Goal: Transaction & Acquisition: Purchase product/service

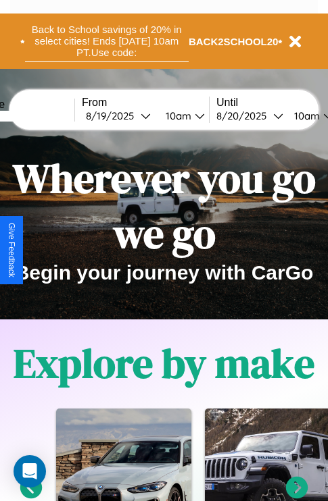
click at [106, 41] on button "Back to School savings of 20% in select cities! Ends 9/1 at 10am PT. Use code:" at bounding box center [107, 41] width 164 height 42
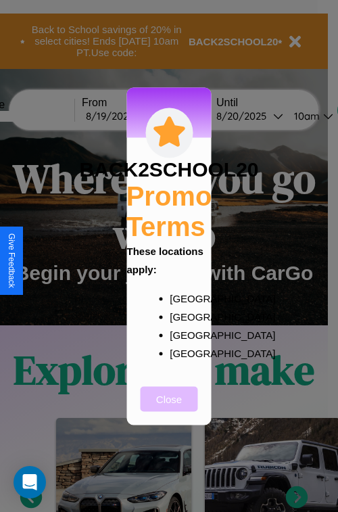
click at [169, 408] on button "Close" at bounding box center [169, 398] width 57 height 25
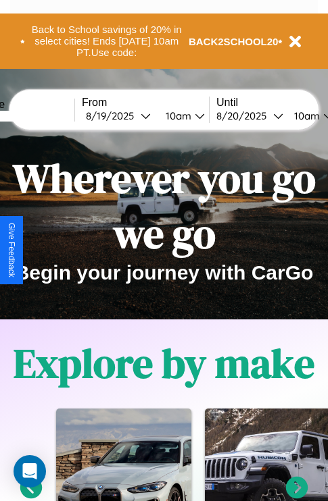
click at [45, 116] on input "text" at bounding box center [23, 116] width 101 height 11
type input "**********"
click at [134, 116] on div "8 / 19 / 2025" at bounding box center [113, 115] width 55 height 13
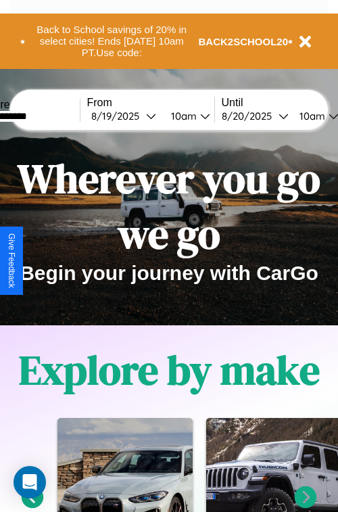
select select "*"
select select "****"
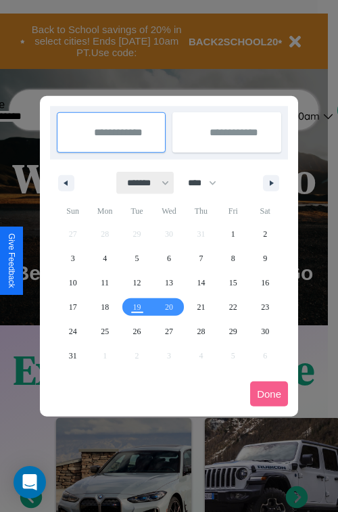
click at [142, 182] on select "******* ******** ***** ***** *** **** **** ****** ********* ******* ******** **…" at bounding box center [145, 183] width 57 height 22
select select "*"
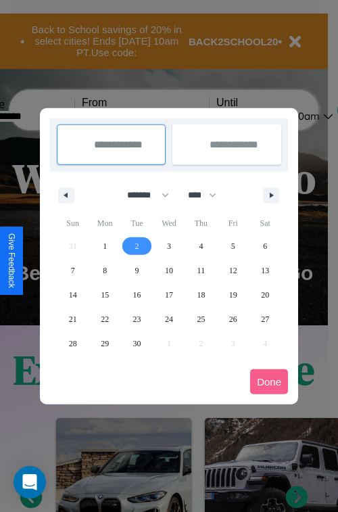
click at [137, 245] on span "2" at bounding box center [137, 246] width 4 height 24
type input "**********"
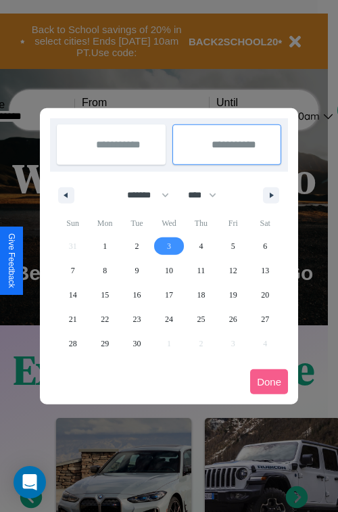
click at [168, 245] on span "3" at bounding box center [169, 246] width 4 height 24
type input "**********"
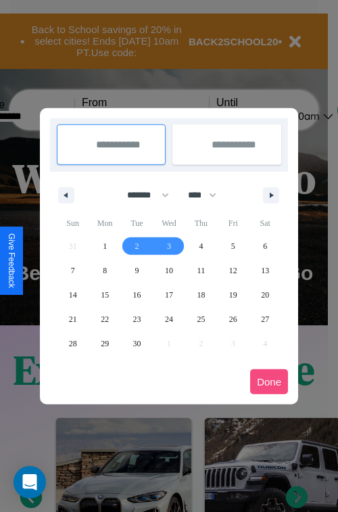
click at [269, 381] on button "Done" at bounding box center [269, 381] width 38 height 25
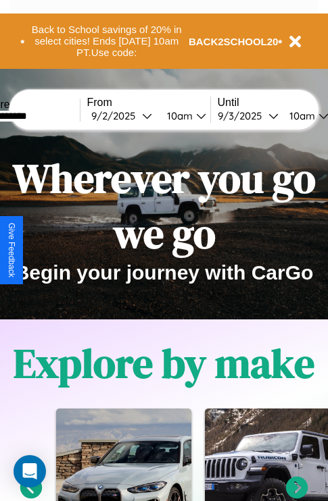
scroll to position [0, 47]
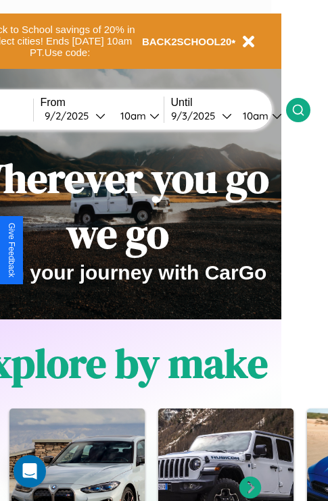
click at [305, 109] on icon at bounding box center [298, 110] width 14 height 14
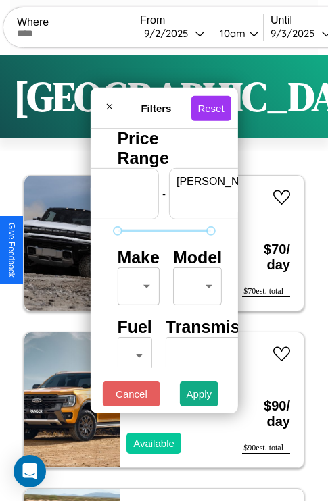
scroll to position [0, 84]
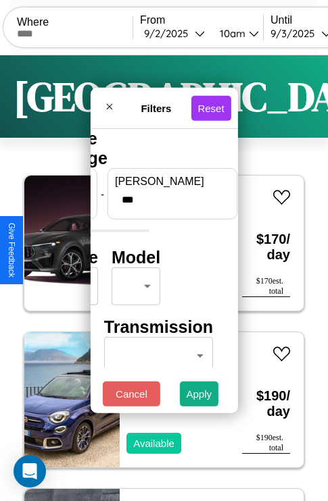
type input "***"
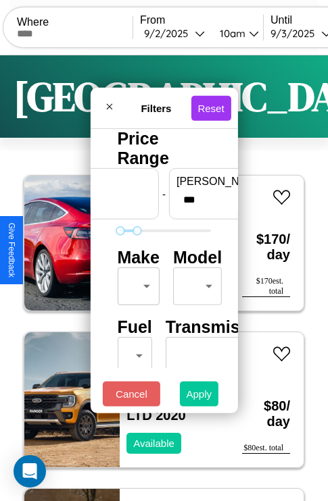
type input "**"
click at [199, 397] on button "Apply" at bounding box center [199, 394] width 39 height 25
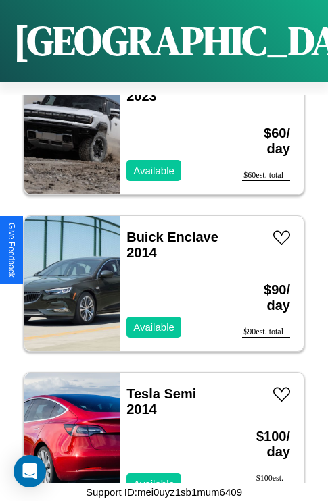
scroll to position [5225, 0]
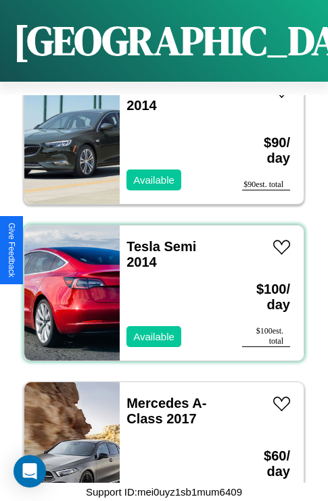
click at [159, 285] on div "Tesla Semi 2014 Available" at bounding box center [174, 293] width 109 height 135
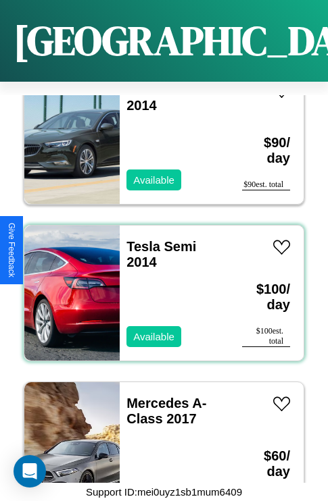
click at [159, 285] on div "Tesla Semi 2014 Available" at bounding box center [174, 293] width 109 height 135
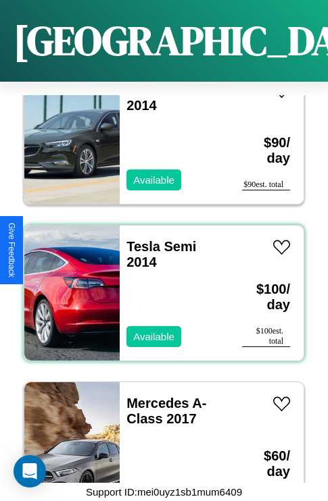
click at [159, 285] on div "Tesla Semi 2014 Available" at bounding box center [174, 293] width 109 height 135
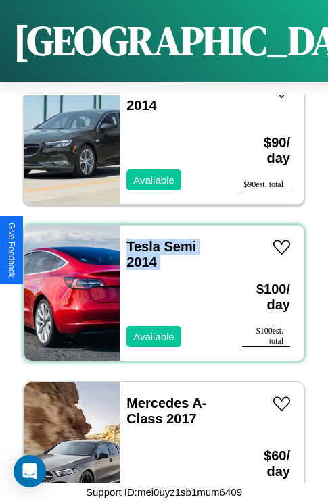
click at [159, 285] on div "Tesla Semi 2014 Available" at bounding box center [174, 293] width 109 height 135
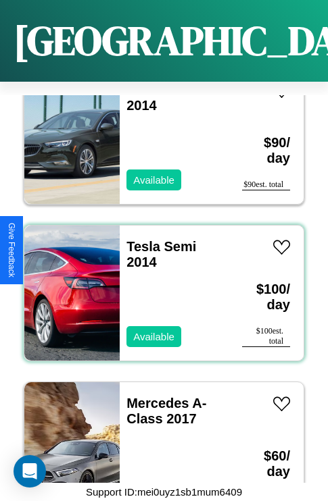
click at [159, 285] on div "Tesla Semi 2014 Available" at bounding box center [174, 293] width 109 height 135
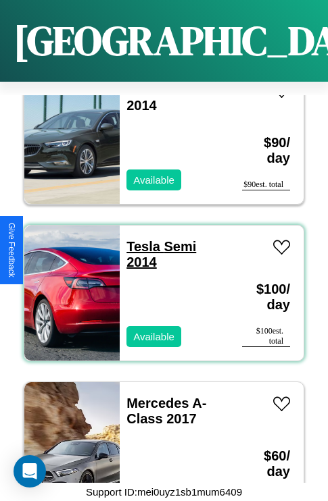
click at [139, 239] on link "Tesla Semi 2014" at bounding box center [161, 254] width 70 height 30
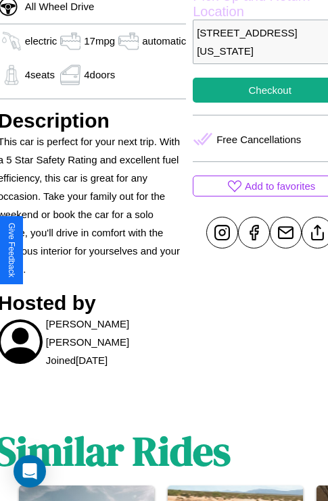
scroll to position [437, 51]
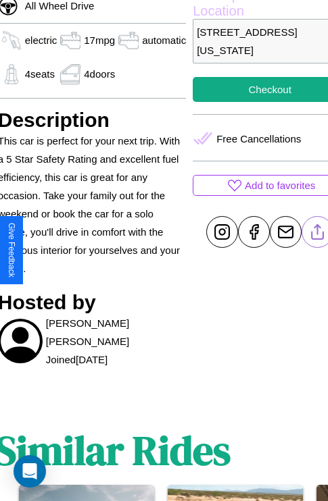
click at [318, 235] on line at bounding box center [318, 229] width 0 height 9
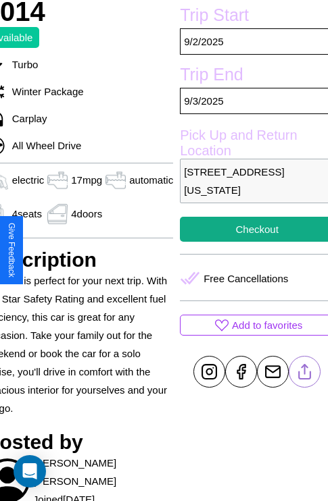
scroll to position [294, 65]
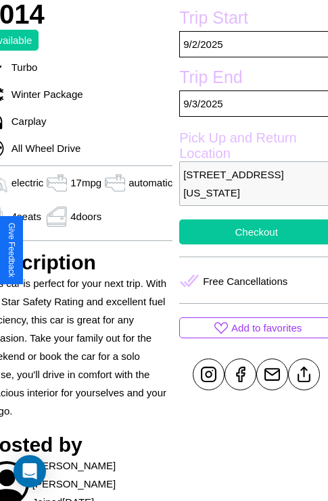
click at [250, 245] on button "Checkout" at bounding box center [256, 232] width 154 height 25
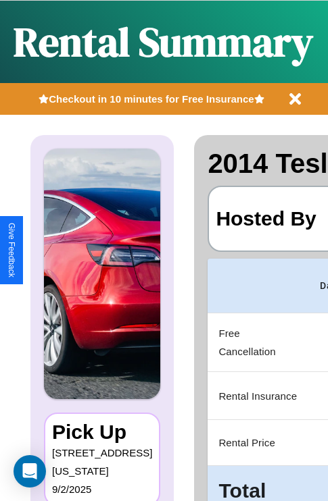
scroll to position [0, 268]
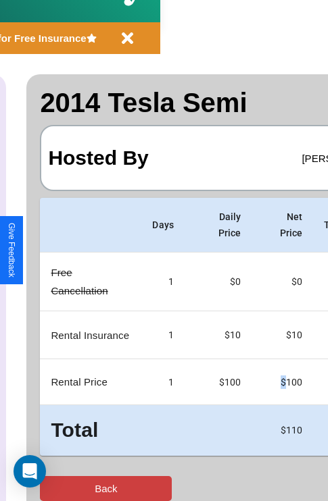
click at [66, 489] on button "Back" at bounding box center [106, 488] width 132 height 25
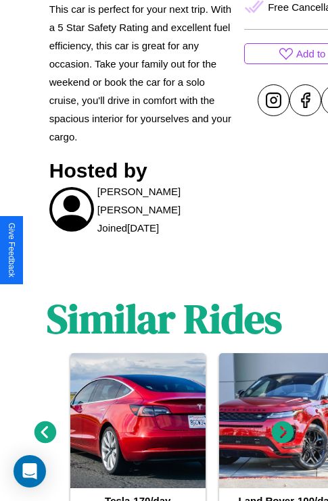
scroll to position [625, 0]
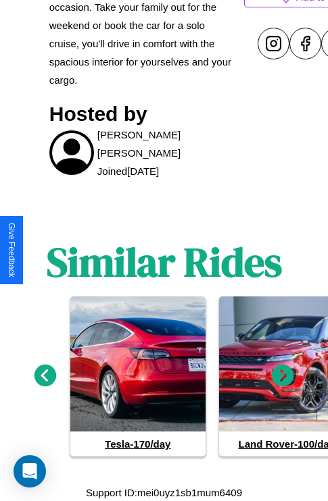
click at [45, 376] on icon at bounding box center [45, 376] width 22 height 22
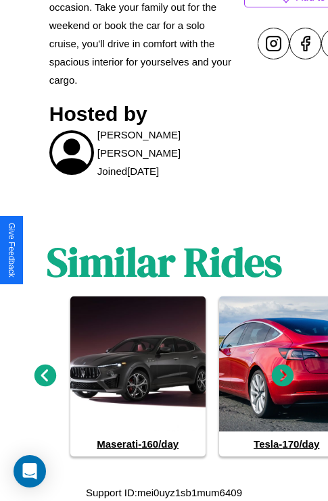
click at [282, 376] on icon at bounding box center [283, 376] width 22 height 22
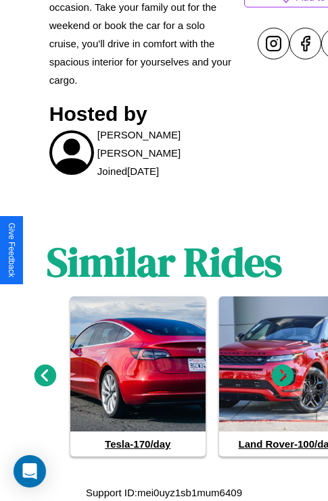
click at [45, 376] on icon at bounding box center [45, 376] width 22 height 22
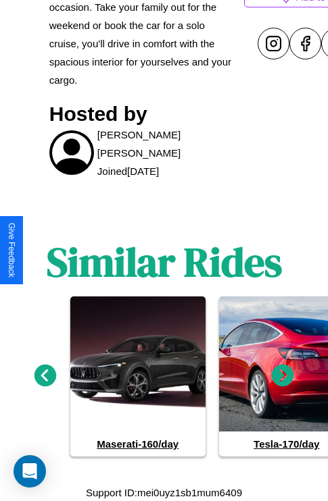
click at [282, 376] on icon at bounding box center [283, 376] width 22 height 22
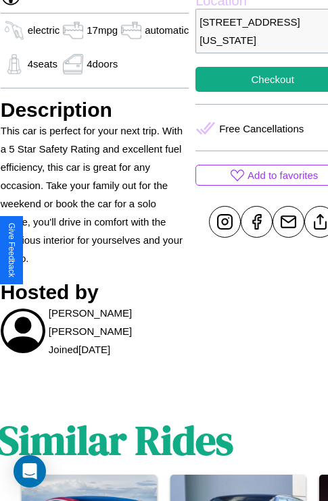
scroll to position [437, 51]
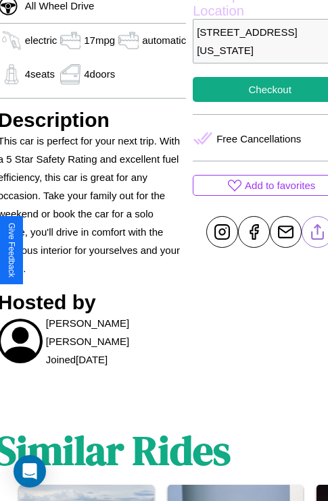
click at [318, 235] on line at bounding box center [318, 229] width 0 height 9
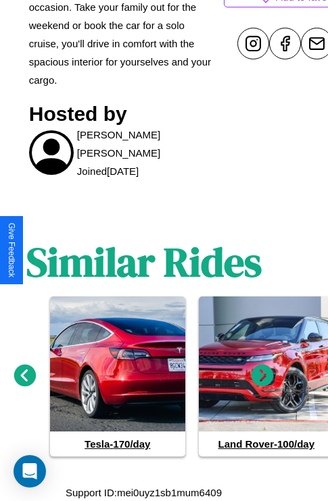
click at [262, 376] on icon at bounding box center [262, 376] width 22 height 22
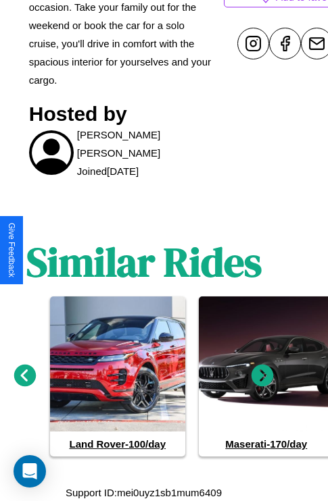
click at [262, 376] on icon at bounding box center [262, 376] width 22 height 22
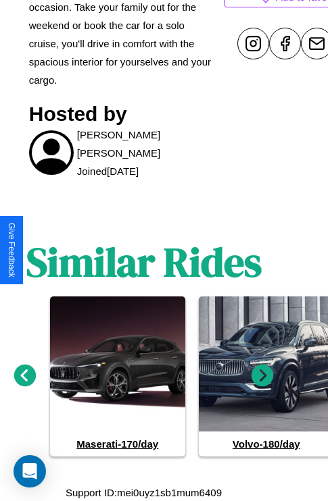
click at [24, 376] on icon at bounding box center [25, 376] width 22 height 22
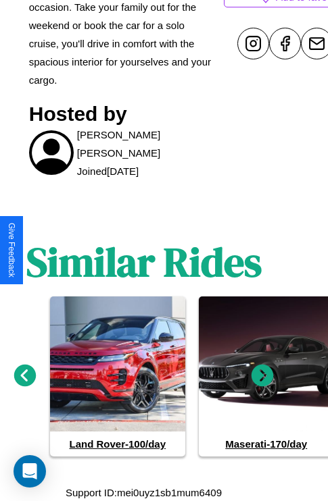
click at [24, 376] on icon at bounding box center [25, 376] width 22 height 22
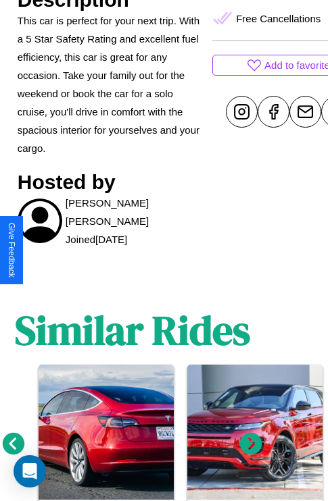
scroll to position [437, 51]
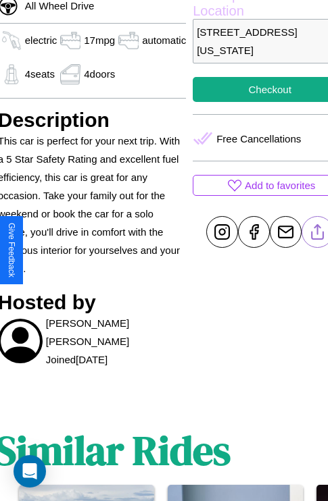
click at [318, 235] on line at bounding box center [318, 229] width 0 height 9
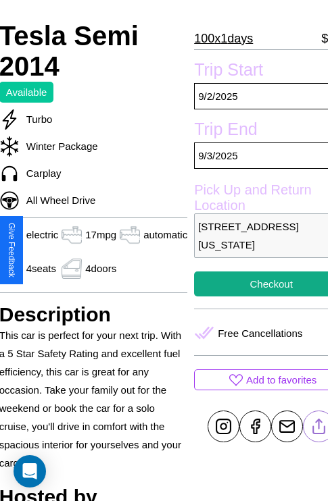
scroll to position [43, 49]
